Goal: Task Accomplishment & Management: Complete application form

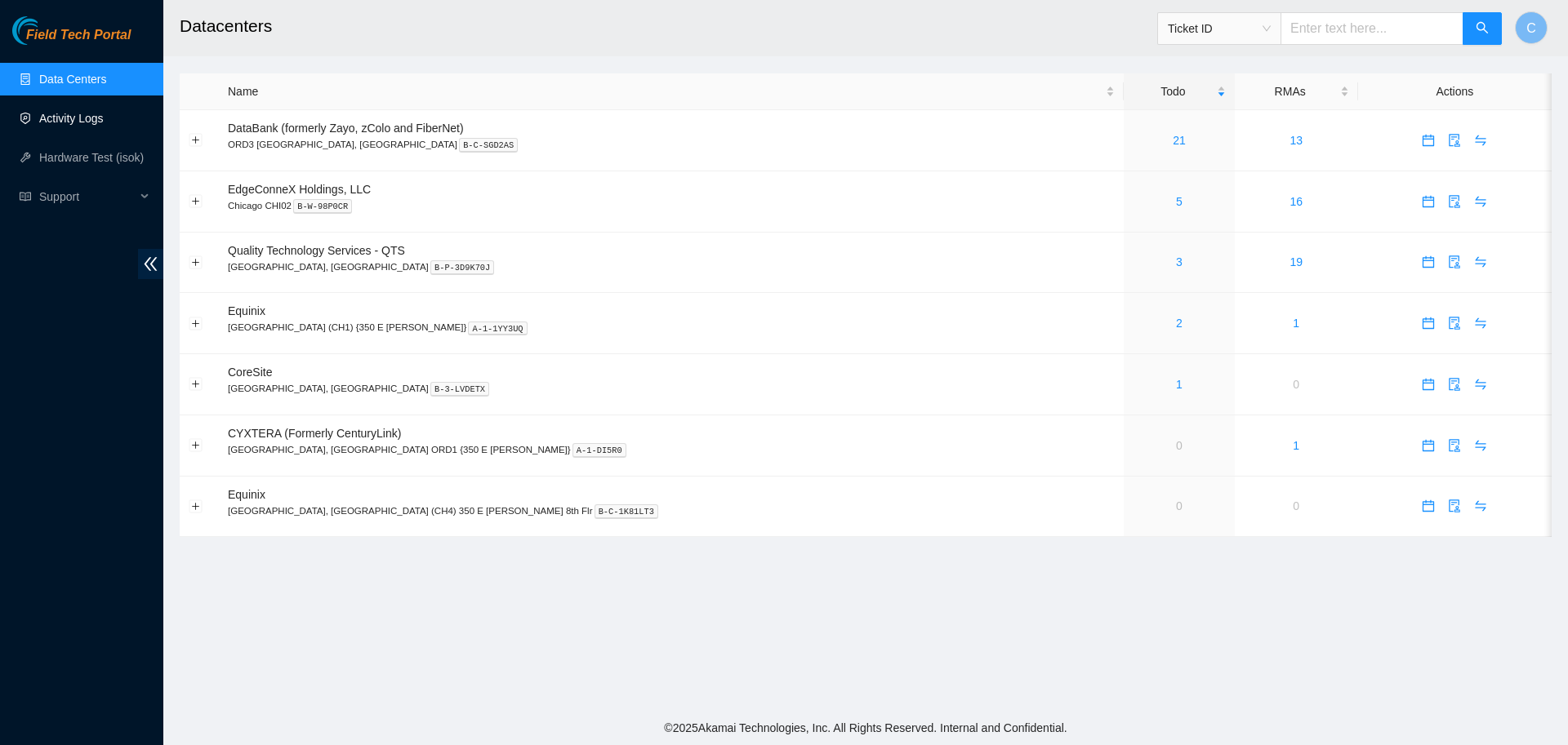
click at [104, 115] on link "Activity Logs" at bounding box center [71, 118] width 65 height 13
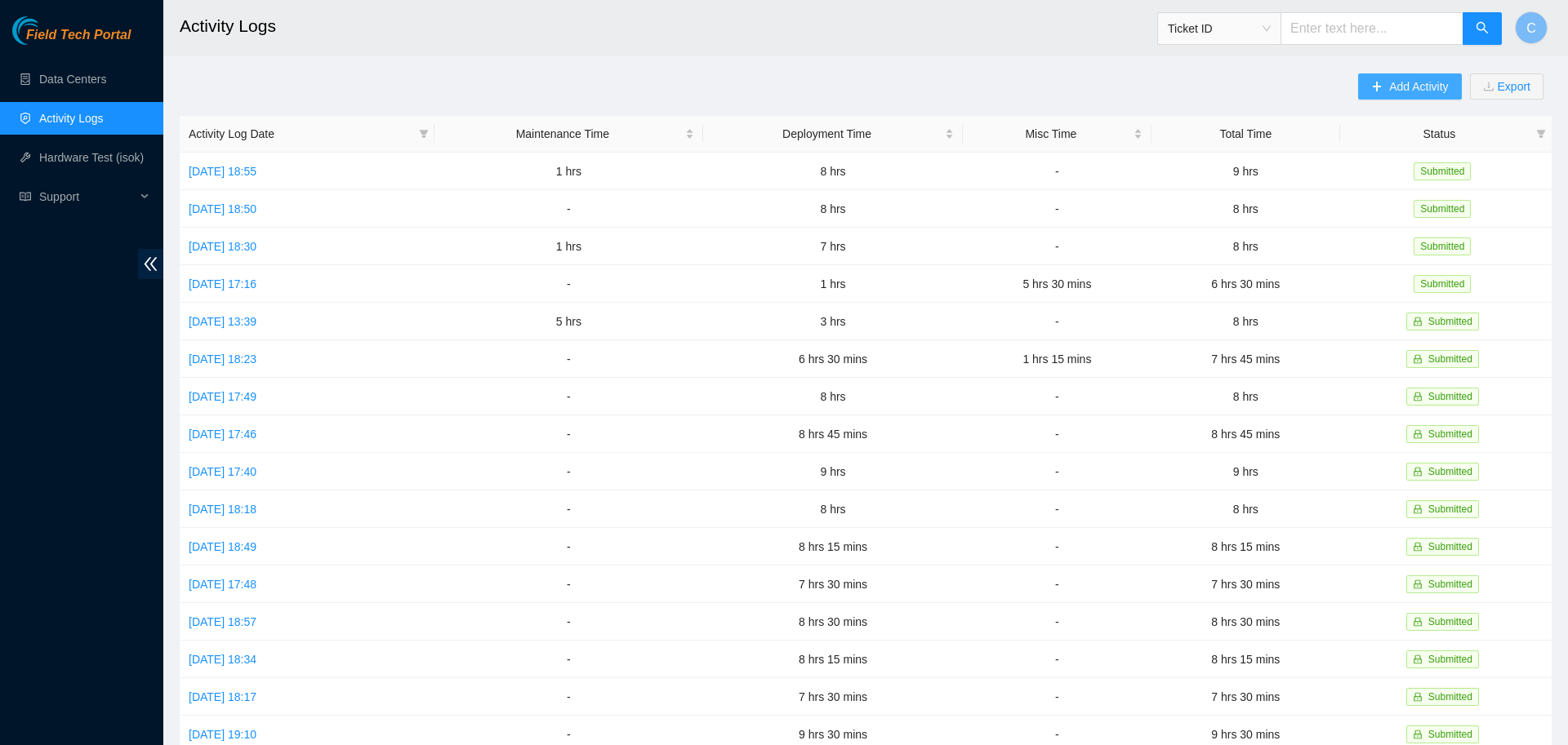
click at [1435, 84] on span "Add Activity" at bounding box center [1418, 86] width 59 height 18
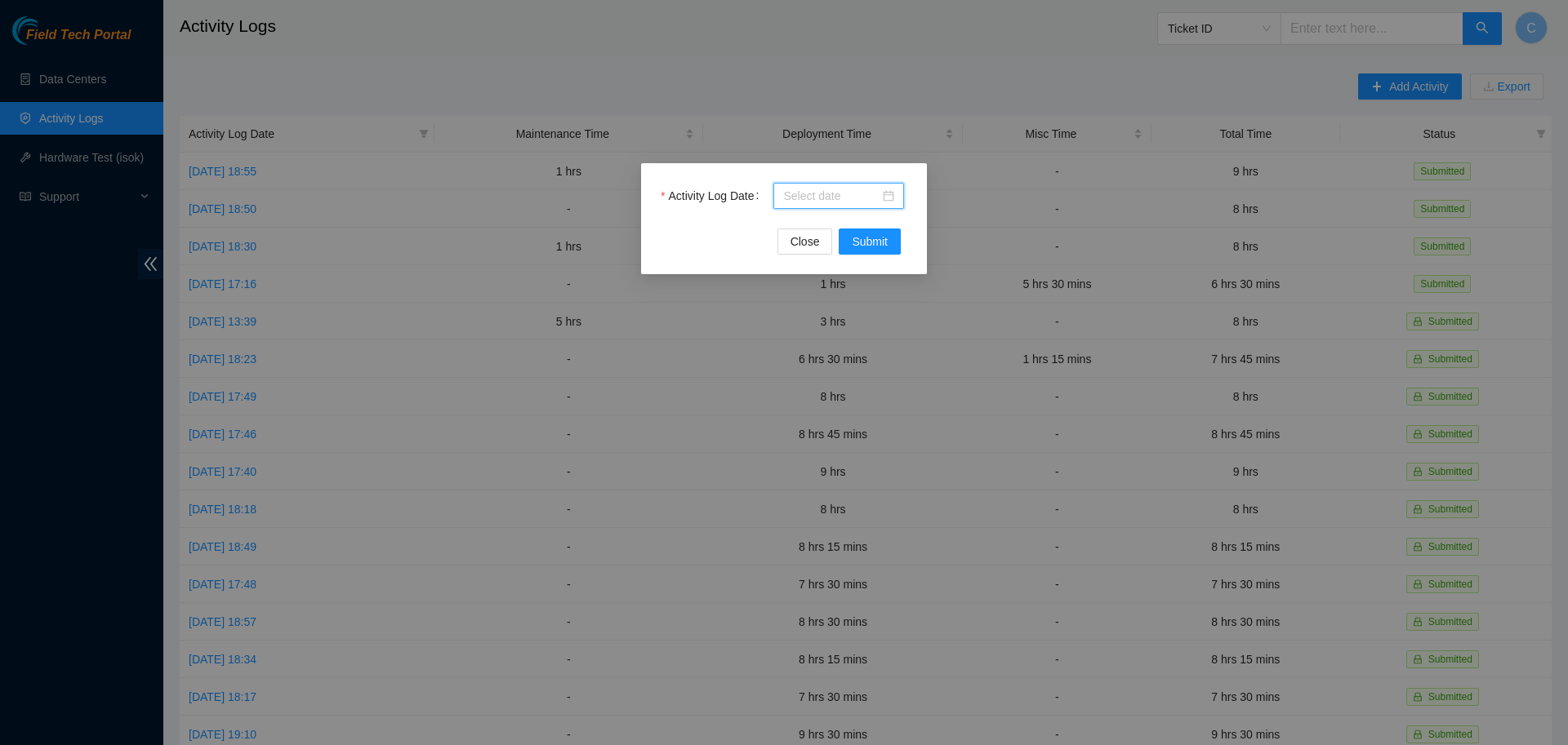
click at [852, 198] on input "Activity Log Date" at bounding box center [831, 196] width 96 height 18
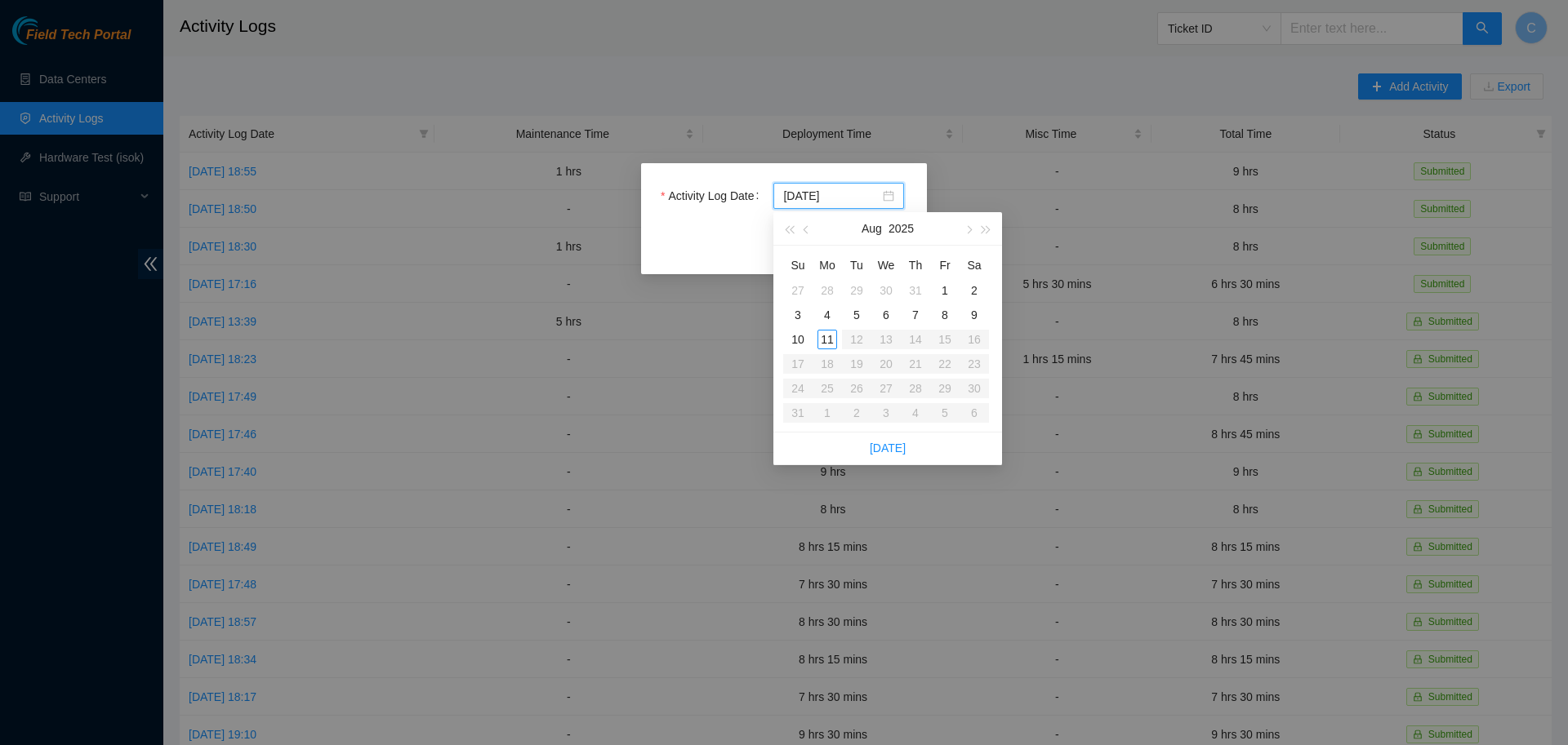
type input "[DATE]"
click at [825, 340] on div "11" at bounding box center [828, 339] width 20 height 20
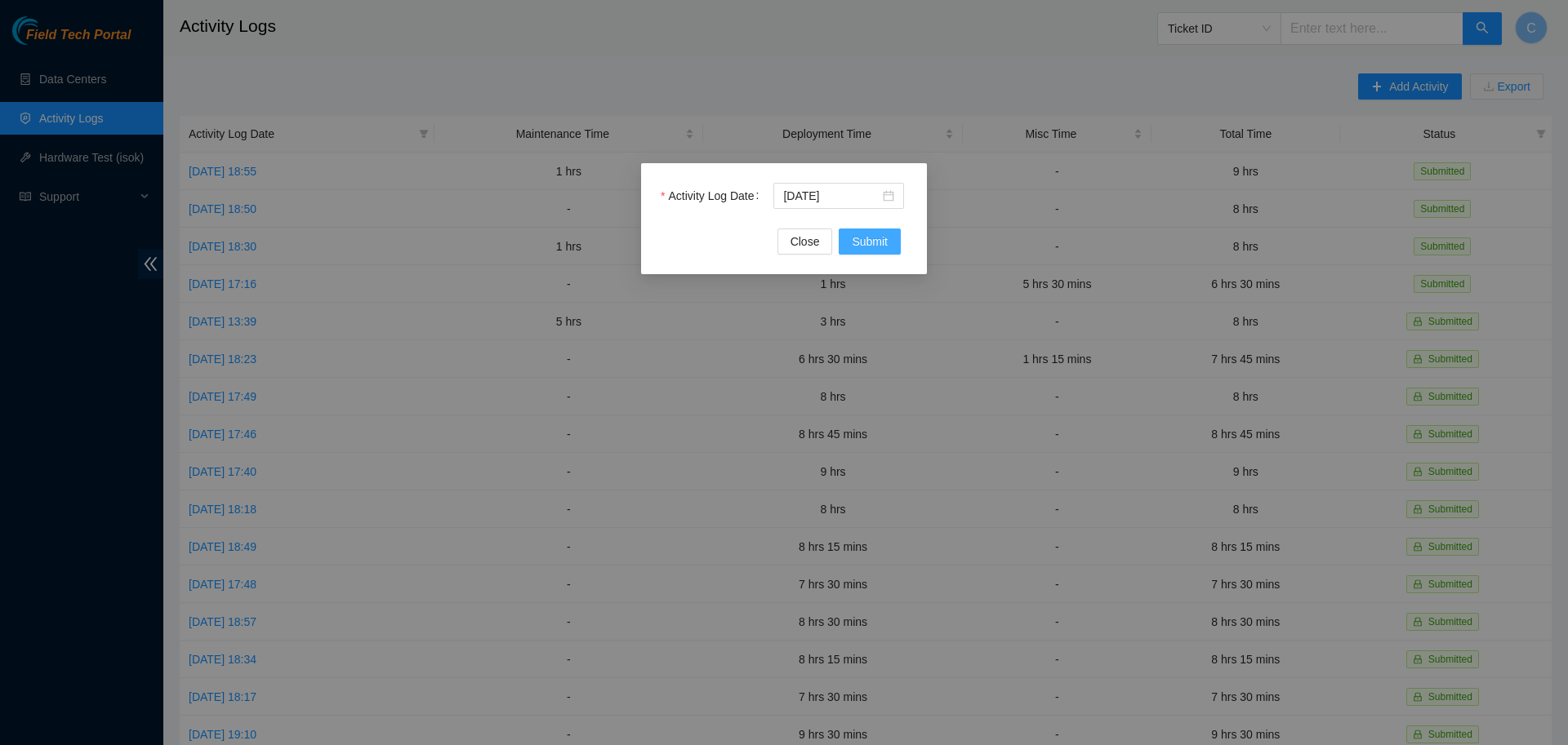
click at [863, 246] on span "Submit" at bounding box center [870, 241] width 36 height 18
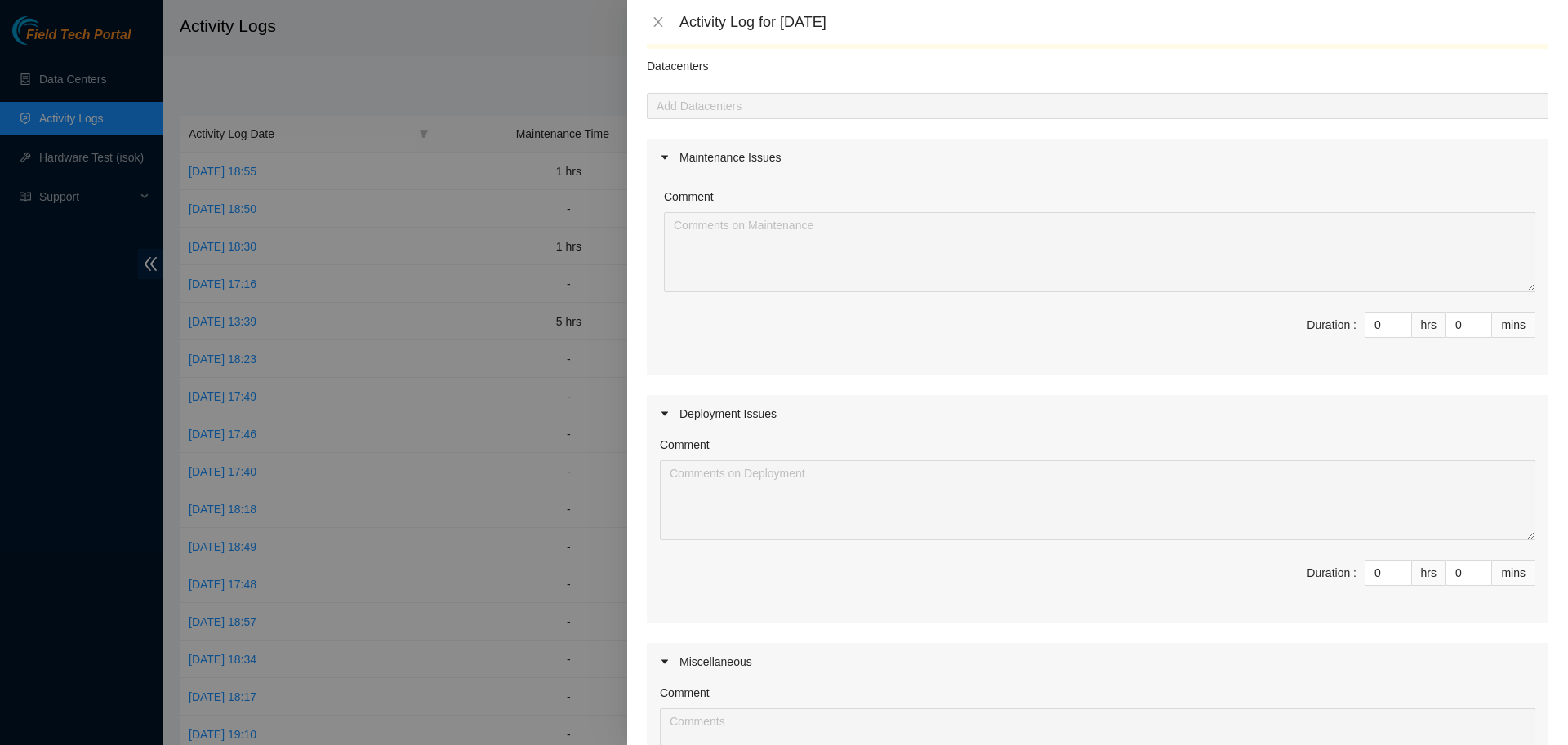
scroll to position [93, 0]
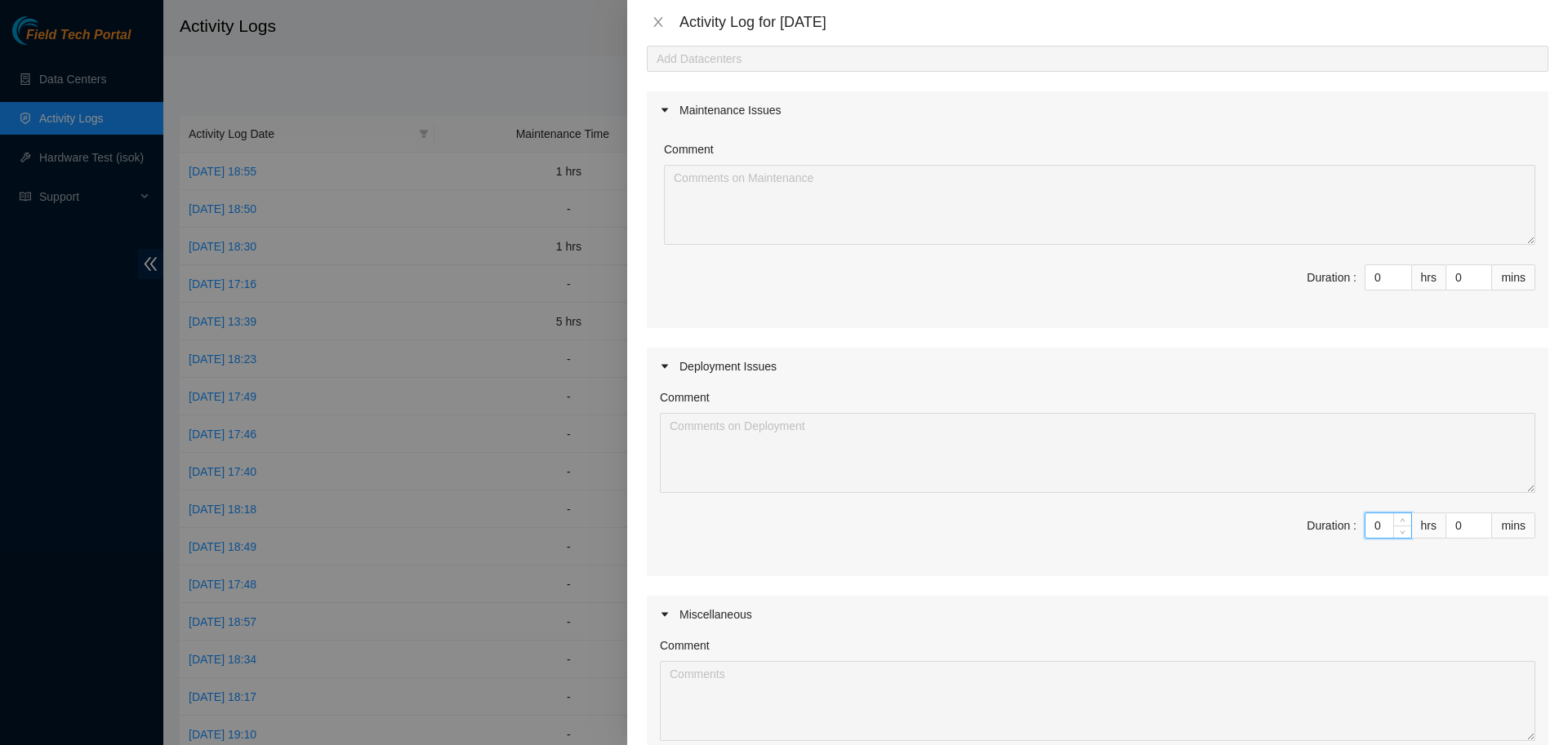
drag, startPoint x: 1383, startPoint y: 528, endPoint x: 1311, endPoint y: 528, distance: 72.0
click at [1366, 528] on input "0" at bounding box center [1389, 526] width 46 height 25
type input "7"
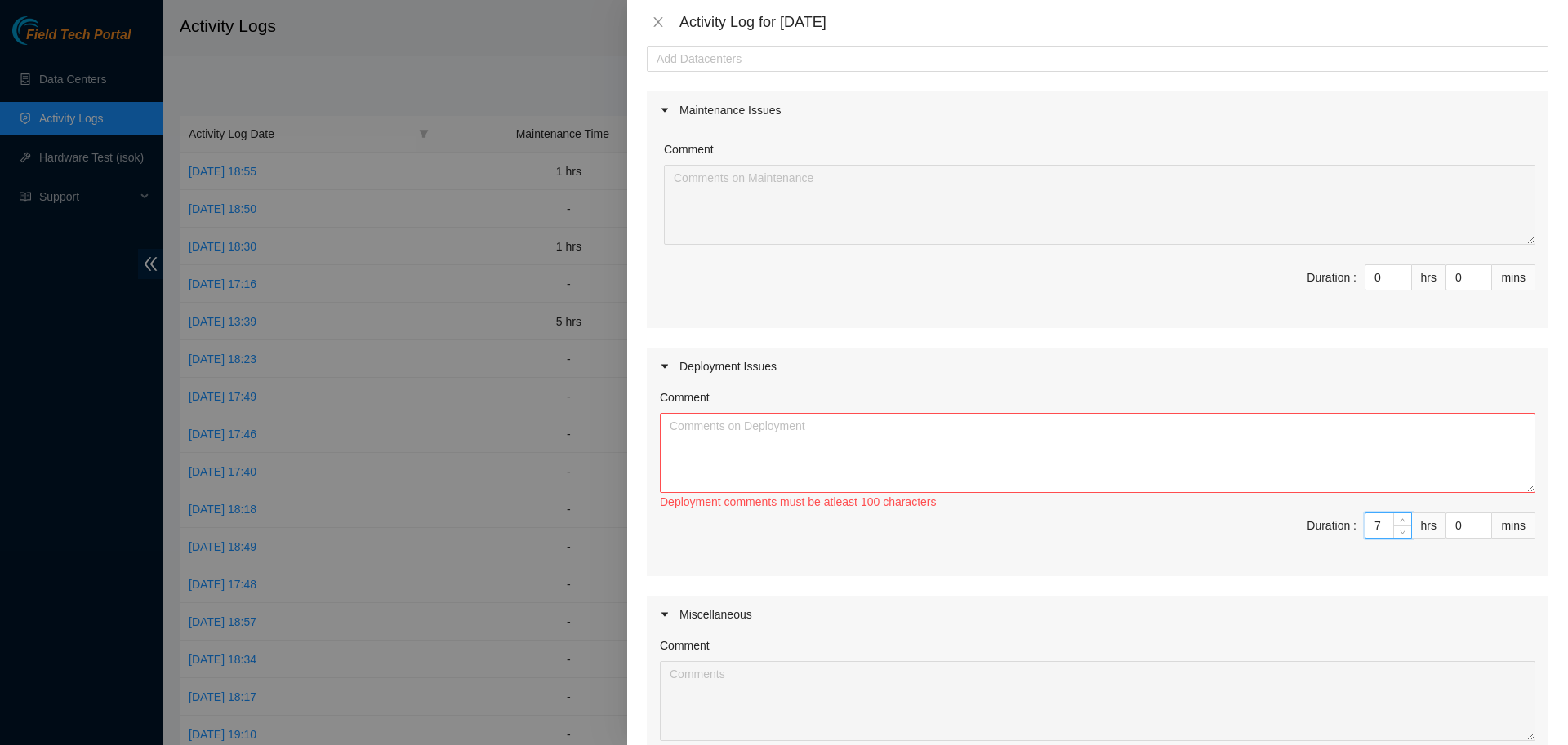
type input "7"
type input "30"
click at [1029, 470] on textarea "Comment" at bounding box center [1097, 453] width 875 height 80
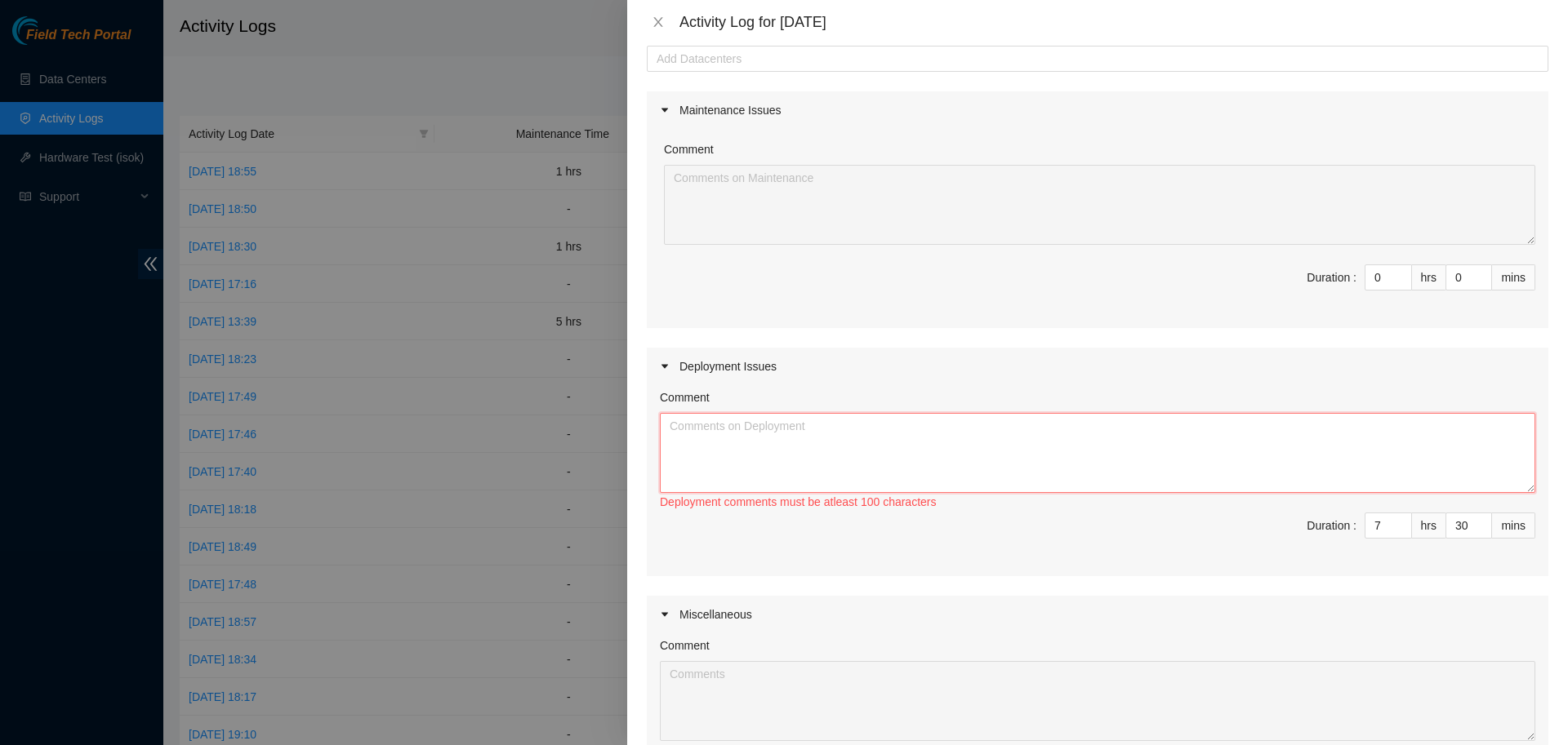
click at [846, 451] on textarea "Comment" at bounding box center [1097, 453] width 875 height 80
drag, startPoint x: 723, startPoint y: 424, endPoint x: 653, endPoint y: 425, distance: 70.0
click at [660, 425] on textarea "DPs" at bounding box center [1097, 453] width 875 height 80
paste textarea "79607 DP77235"
click at [739, 428] on textarea "DP79607 DP77235" at bounding box center [1097, 453] width 875 height 80
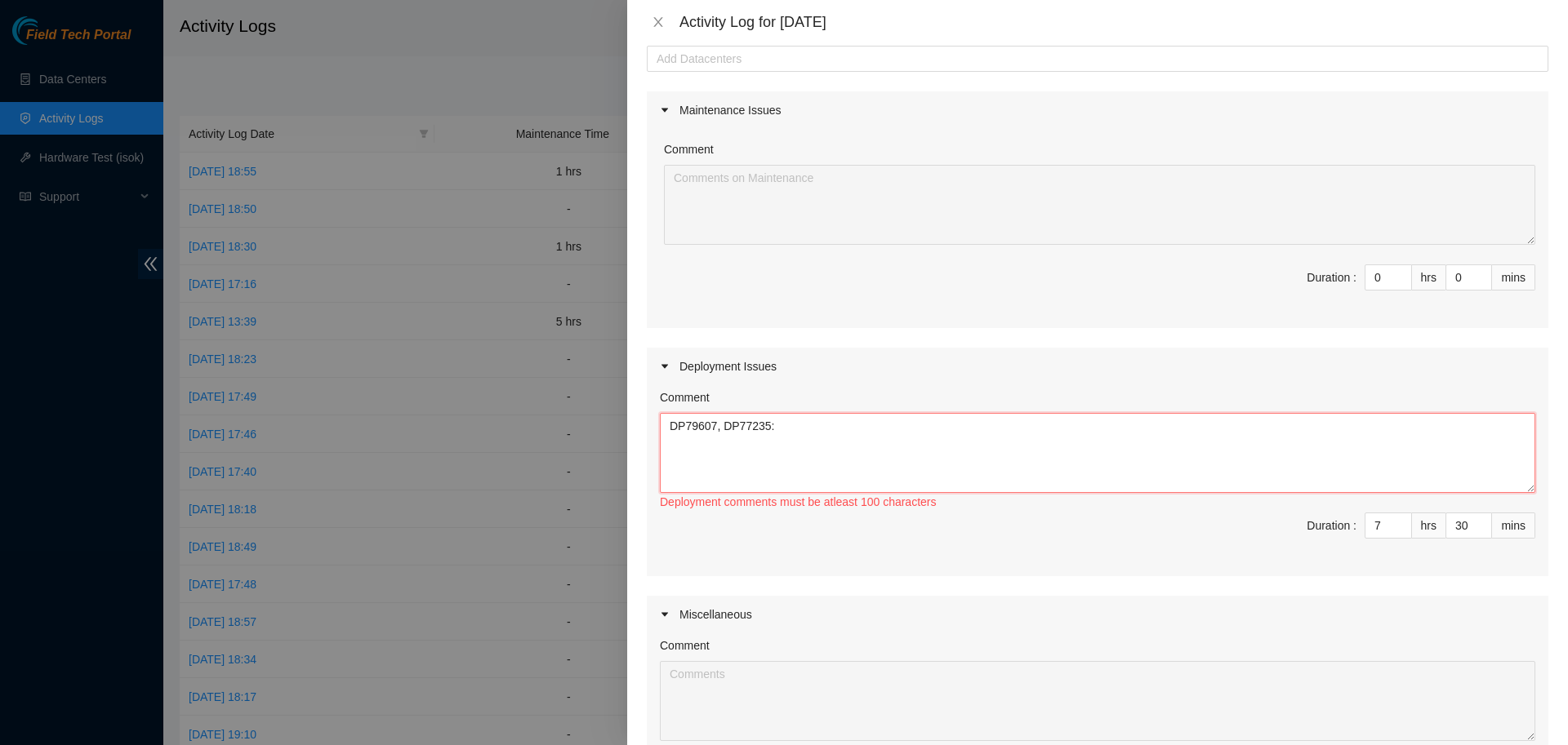
click at [813, 428] on textarea "DP79607, DP77235:" at bounding box center [1097, 453] width 875 height 80
click at [882, 433] on textarea "DP79607, DP77235:" at bounding box center [1097, 453] width 875 height 80
click at [787, 454] on textarea "DP79607, DP77235:" at bounding box center [1097, 453] width 875 height 80
click at [783, 418] on textarea "DP79607, DP77235:" at bounding box center [1097, 453] width 875 height 80
paste textarea "DP83723 DP83722 DP83721 DP83720 DP83719 DP79618 DP79617 DP79616 DP79613 DP79612…"
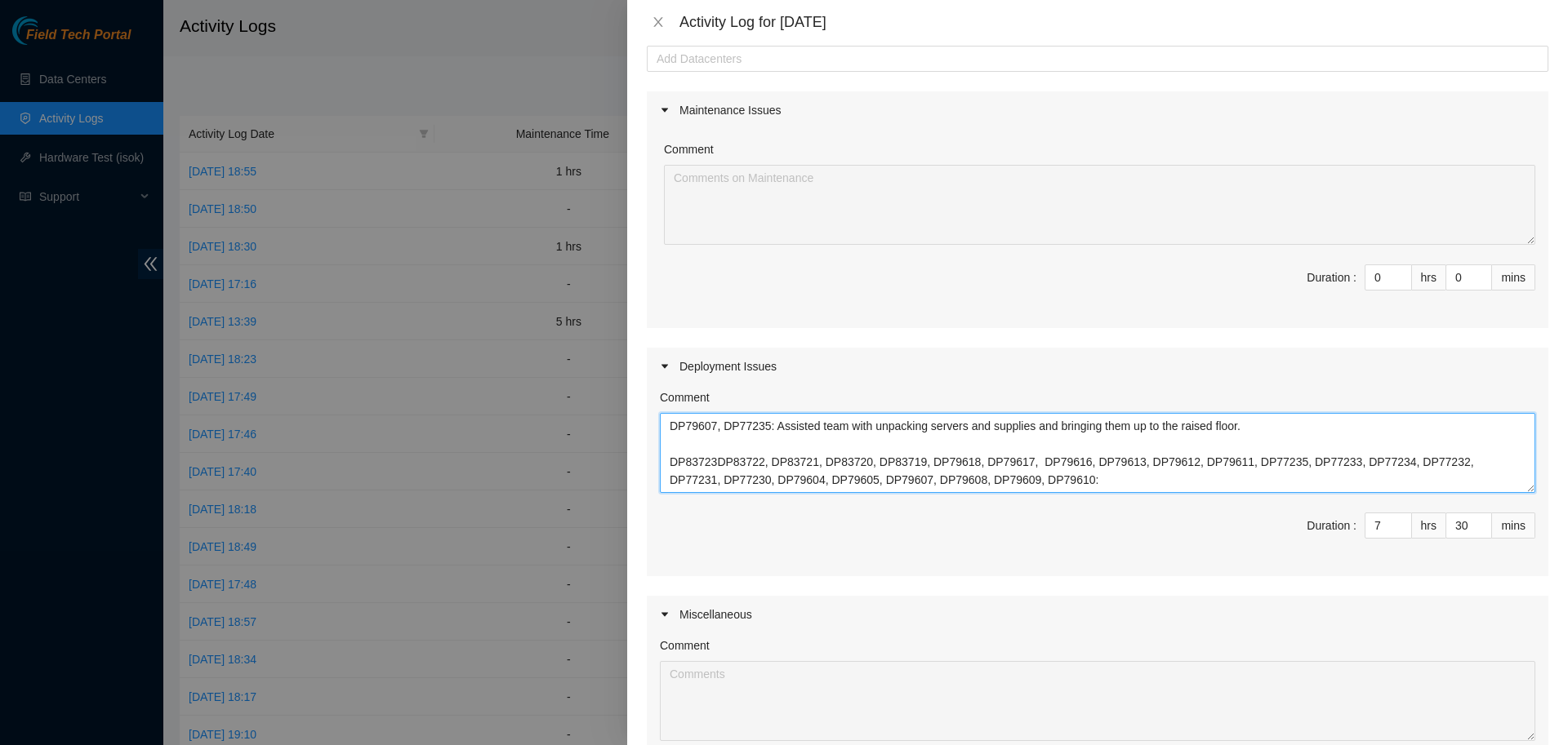
scroll to position [18, 0]
drag, startPoint x: 668, startPoint y: 444, endPoint x: 1029, endPoint y: 471, distance: 362.0
click at [1028, 471] on textarea "DP79607, DP77235: Assisted team with unpacking servers and supplies and bringin…" at bounding box center [1097, 453] width 875 height 80
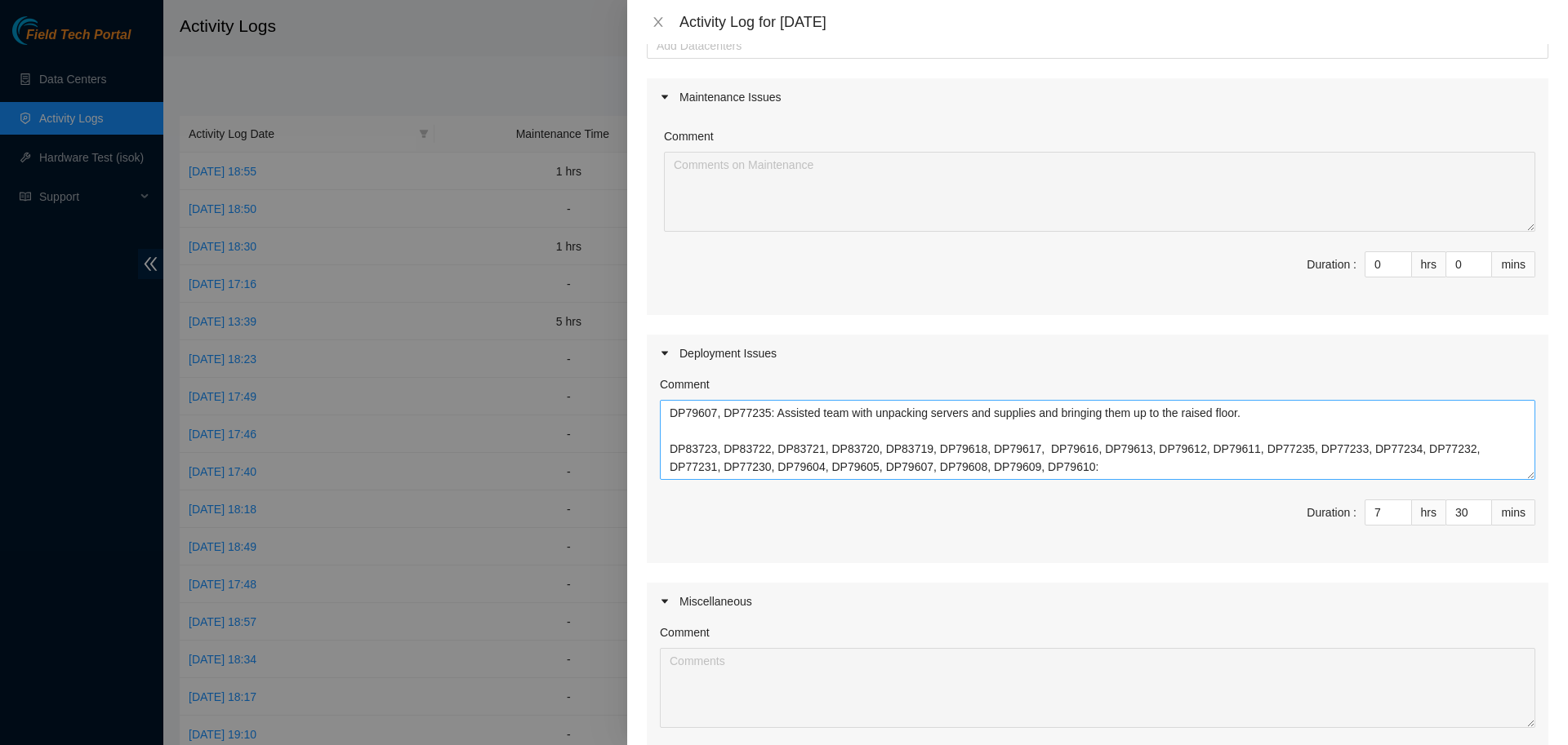
scroll to position [93, 0]
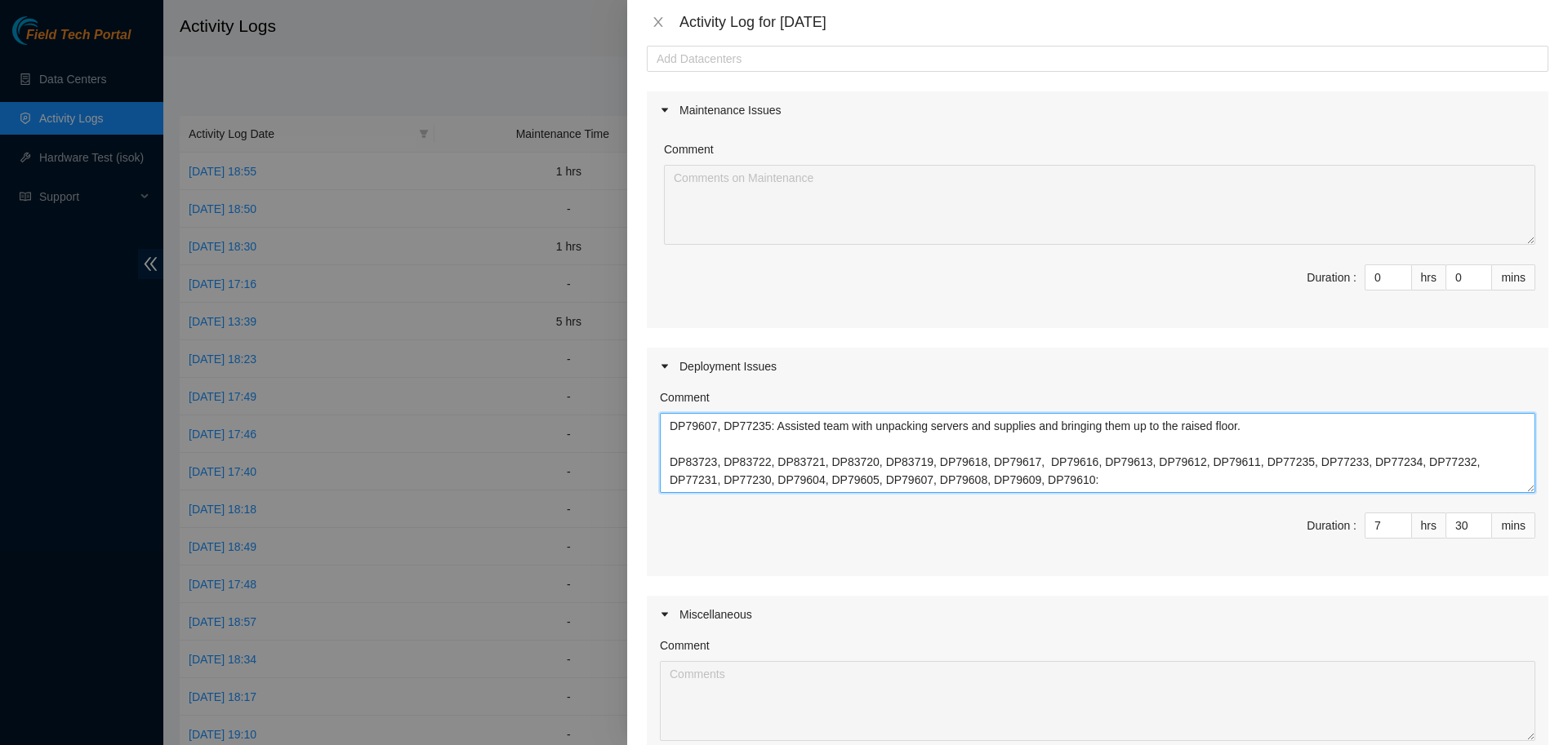
click at [1066, 465] on textarea "DP79607, DP77235: Assisted team with unpacking servers and supplies and bringin…" at bounding box center [1097, 453] width 875 height 80
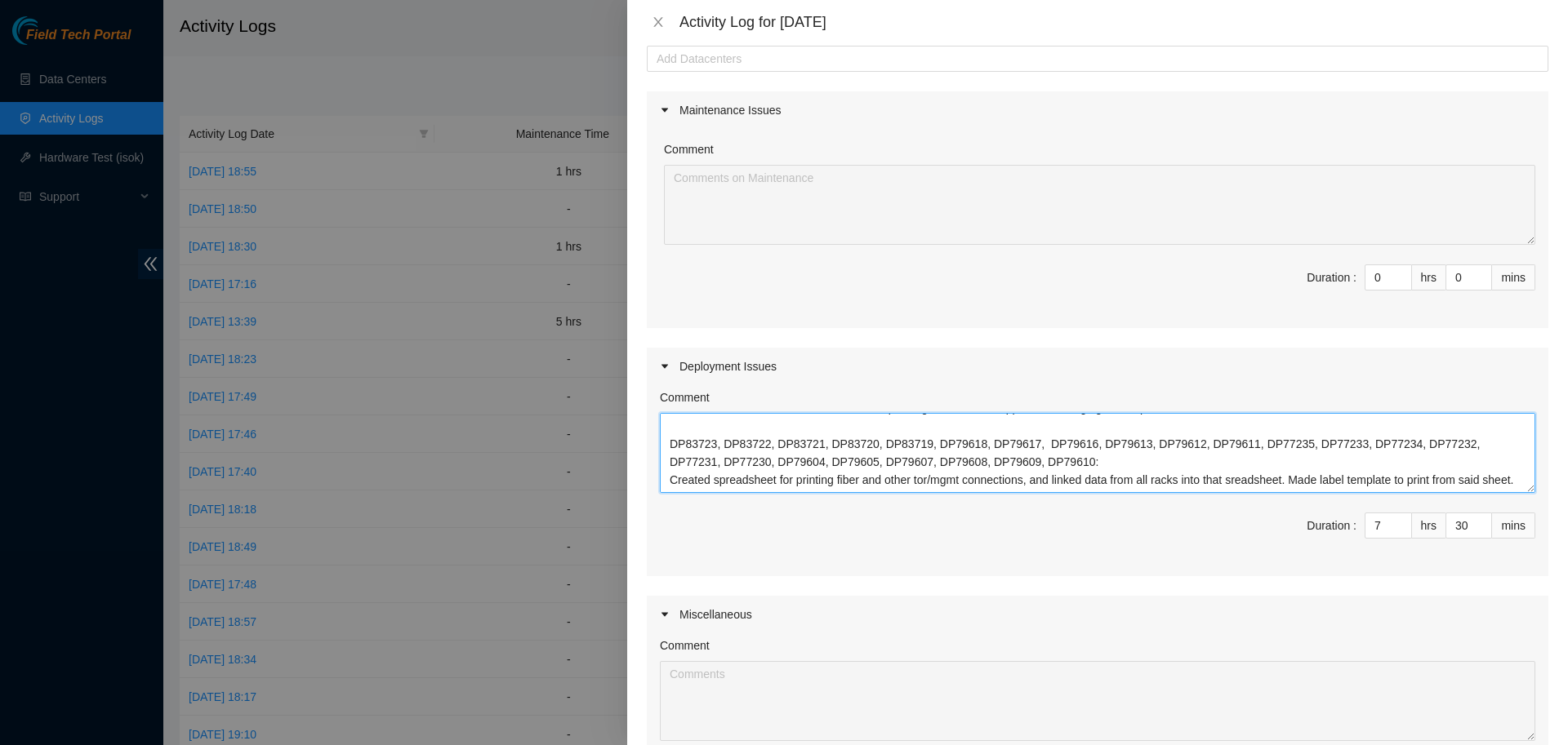
type textarea "DP79607, DP77235: Assisted team with unpacking servers and supplies and bringin…"
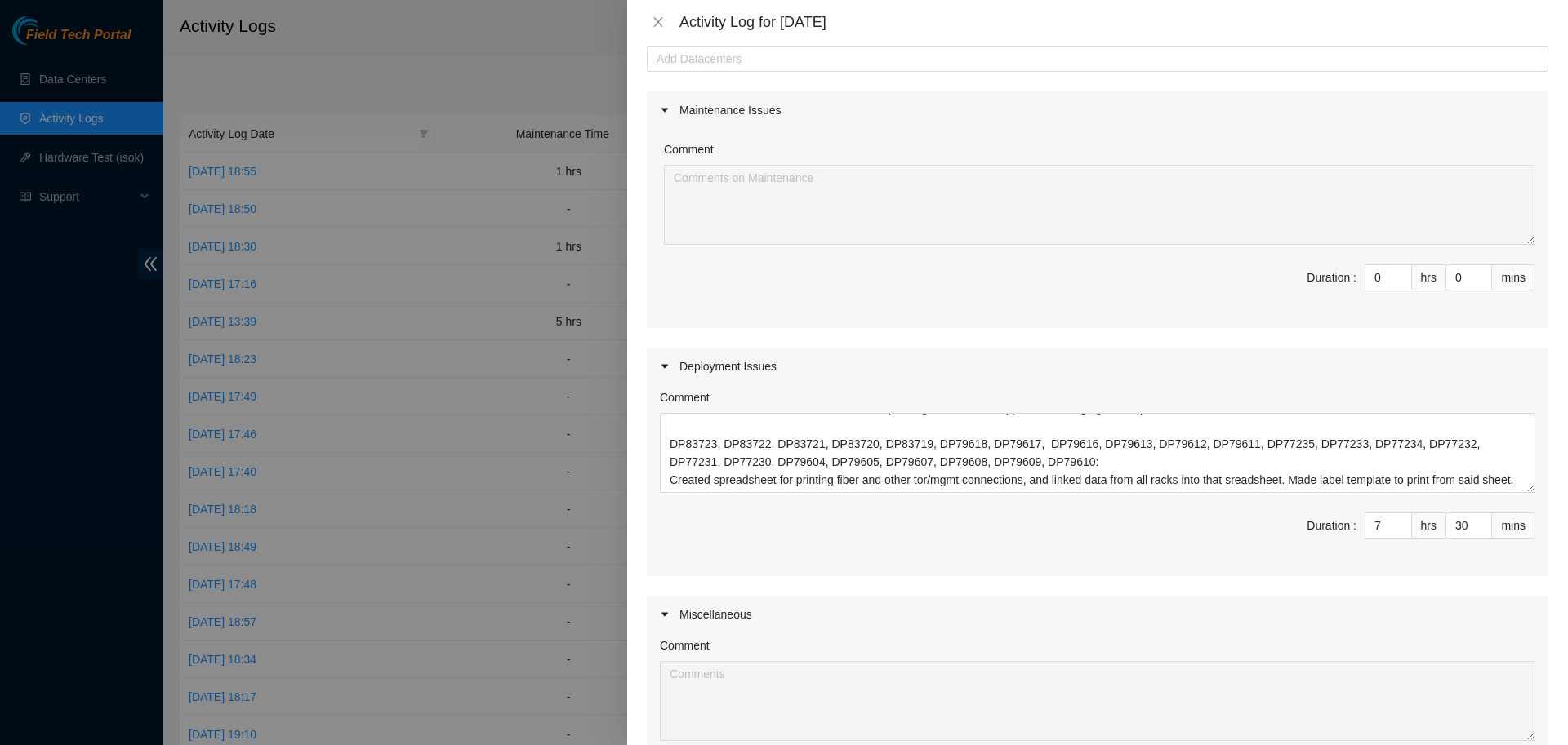
click at [1059, 548] on span "Duration : 7 hrs 30 mins" at bounding box center [1097, 536] width 875 height 46
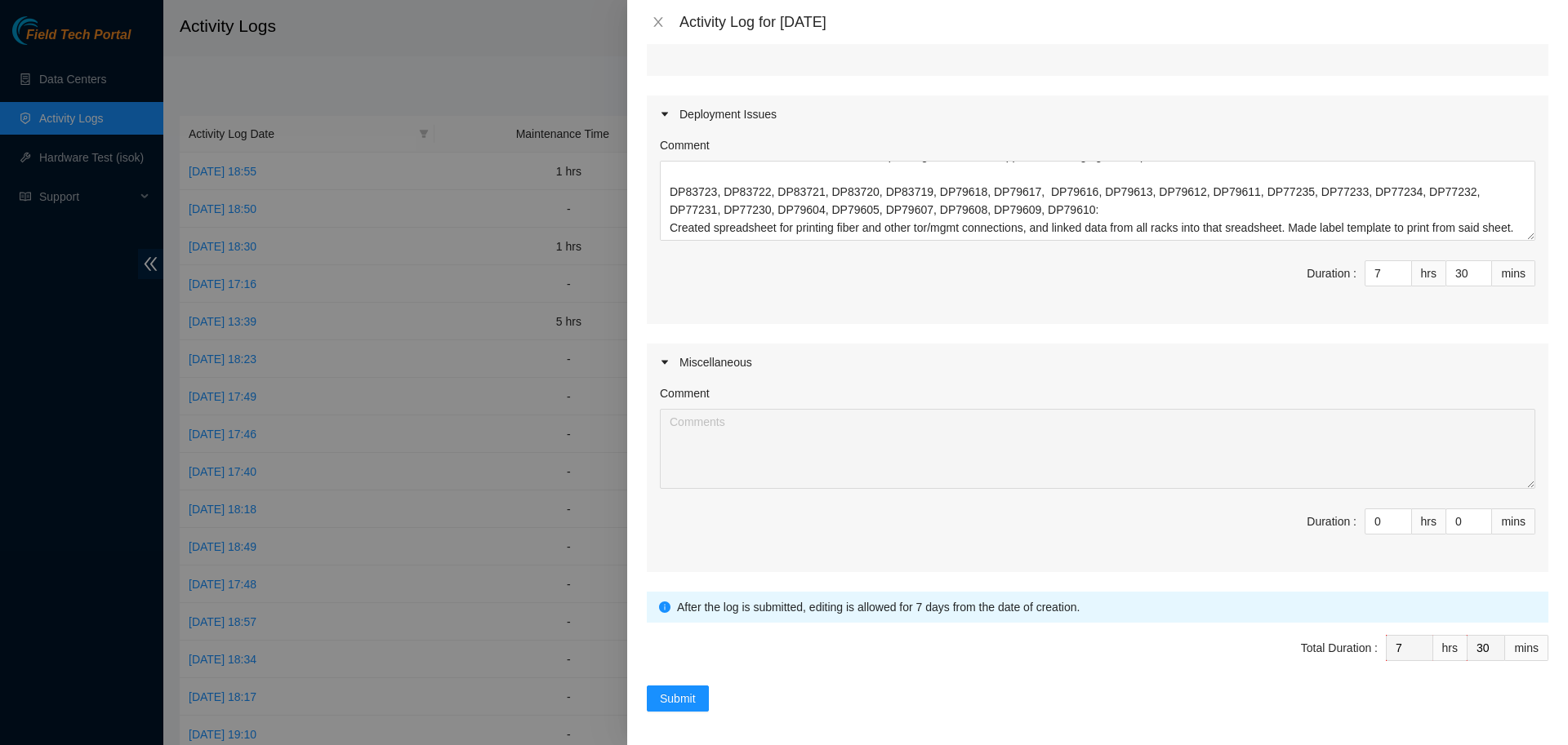
scroll to position [349, 0]
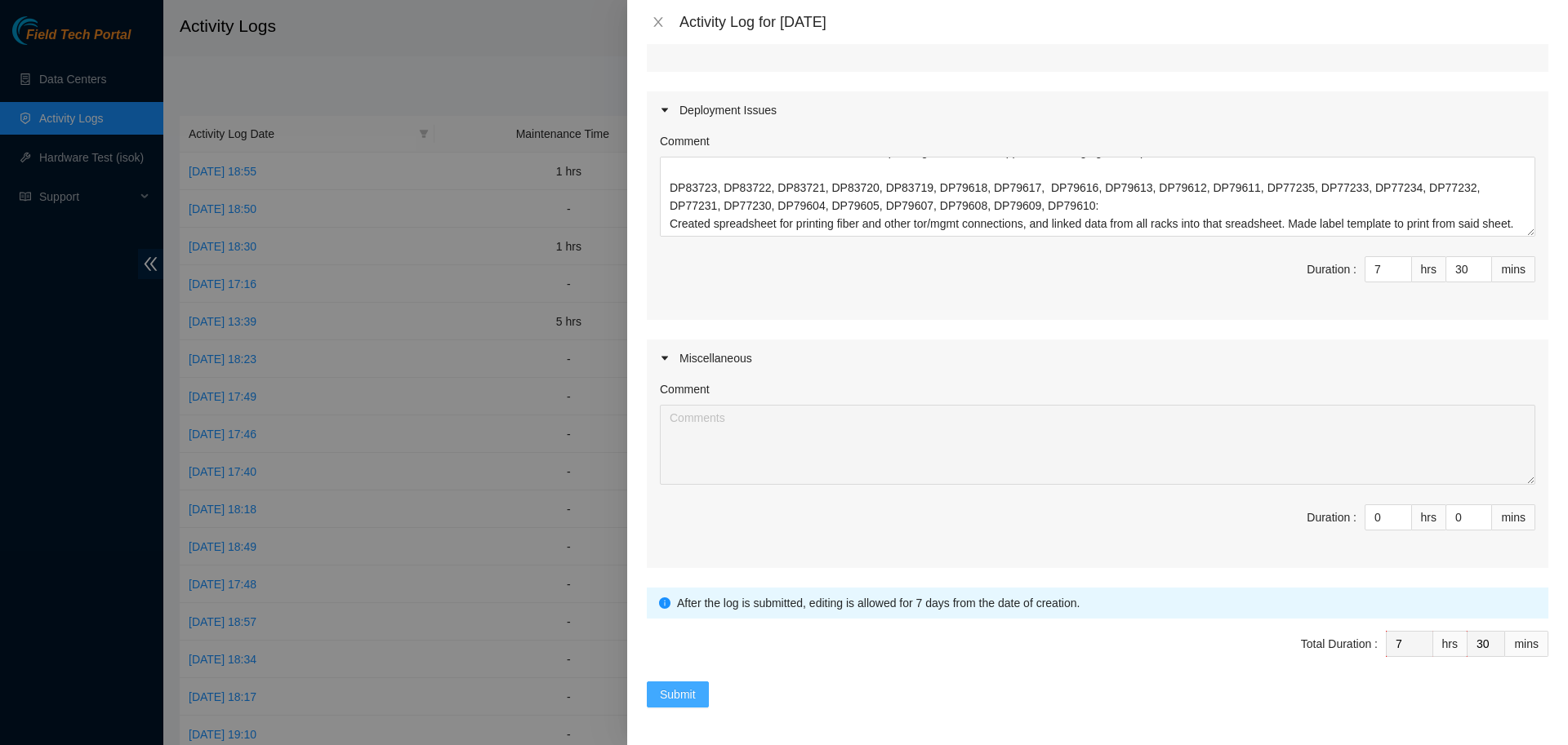
click at [683, 693] on span "Submit" at bounding box center [678, 695] width 36 height 18
